Goal: Communication & Community: Connect with others

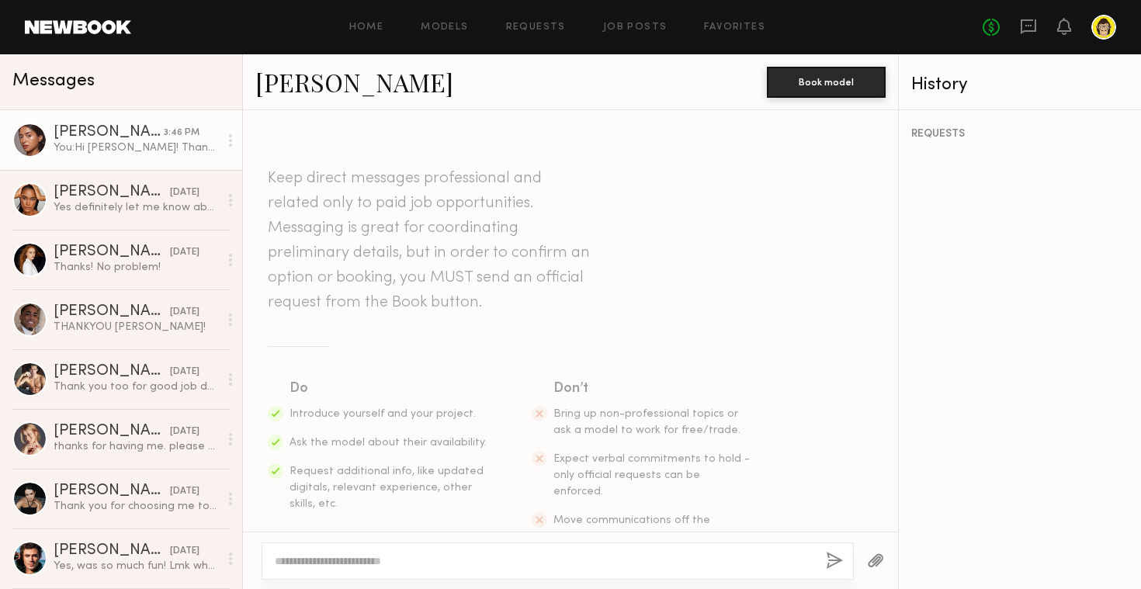
scroll to position [409, 0]
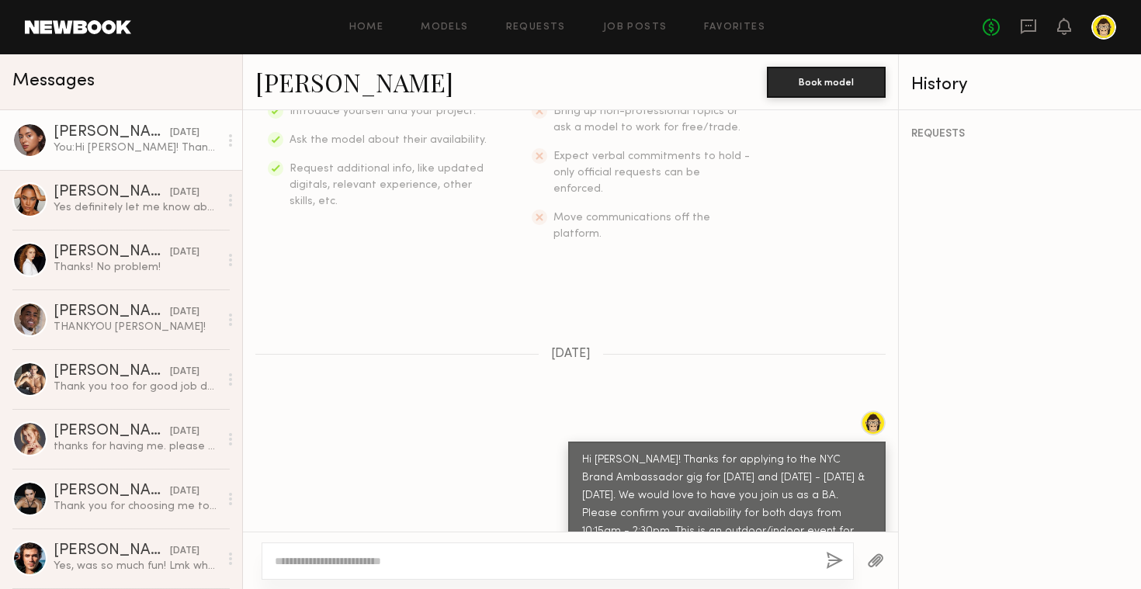
scroll to position [409, 0]
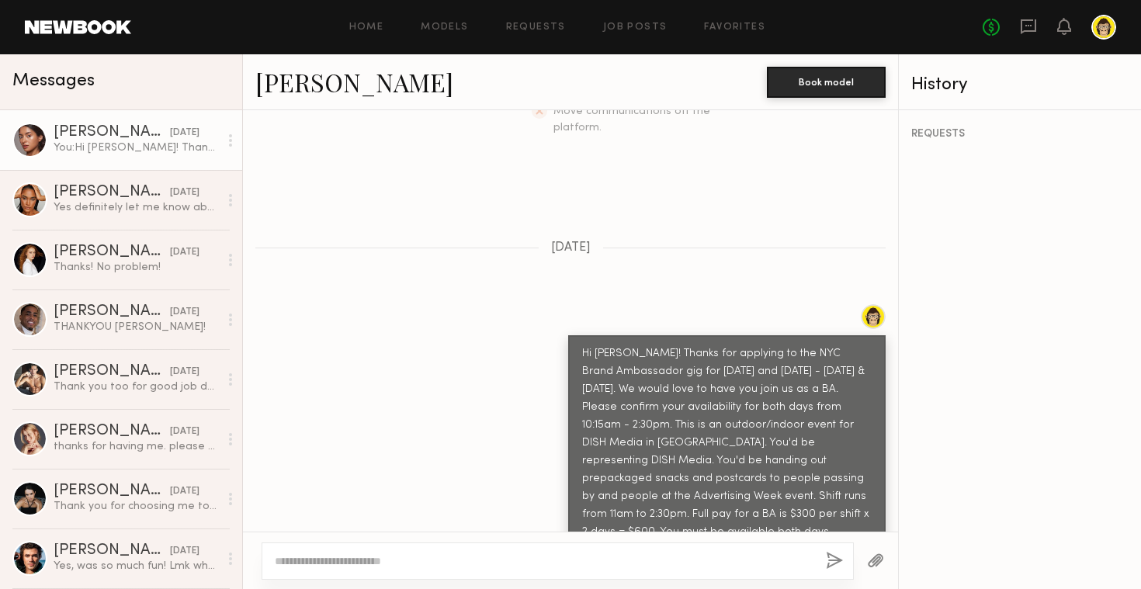
click at [134, 134] on div "[PERSON_NAME]" at bounding box center [112, 133] width 116 height 16
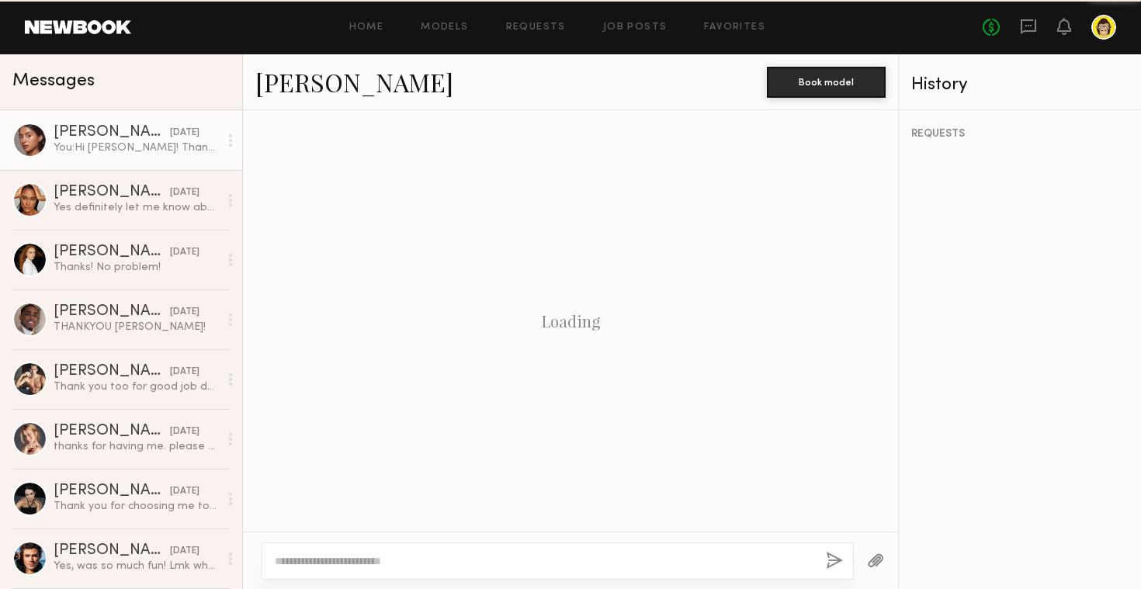
scroll to position [409, 0]
